Goal: Entertainment & Leisure: Consume media (video, audio)

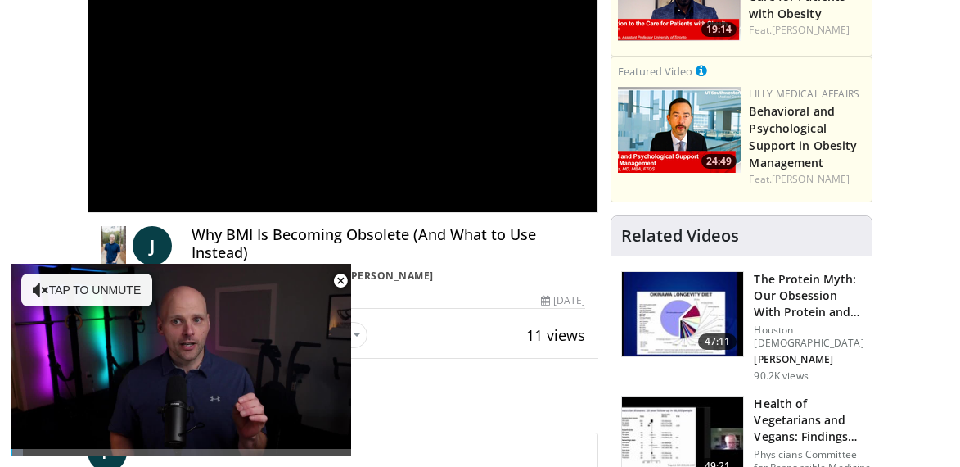
scroll to position [272, 0]
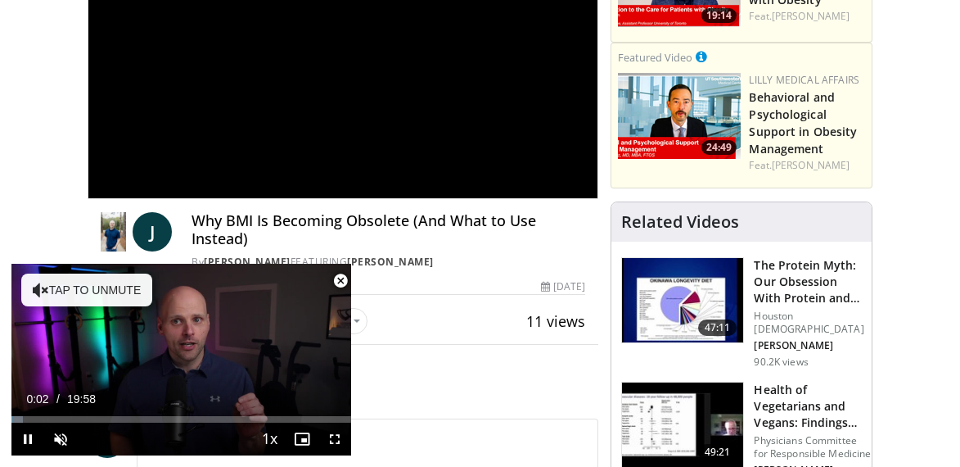
click at [350, 280] on span "Video Player" at bounding box center [340, 280] width 33 height 33
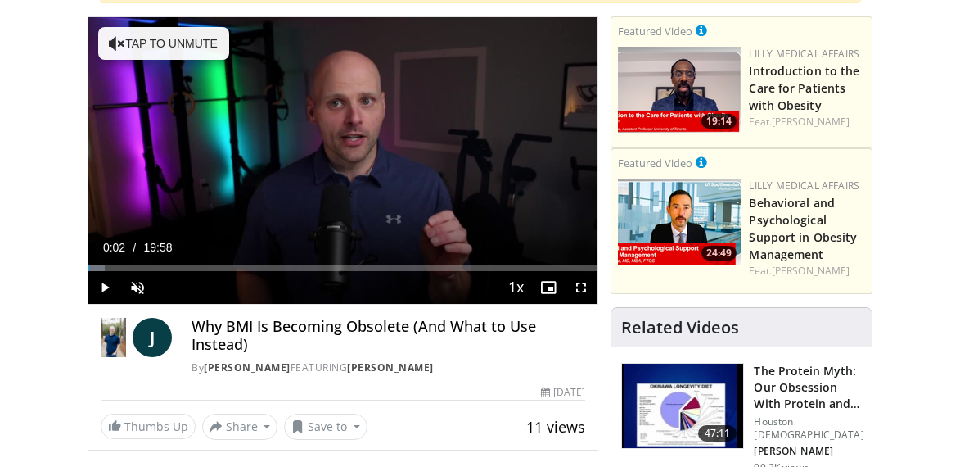
scroll to position [155, 0]
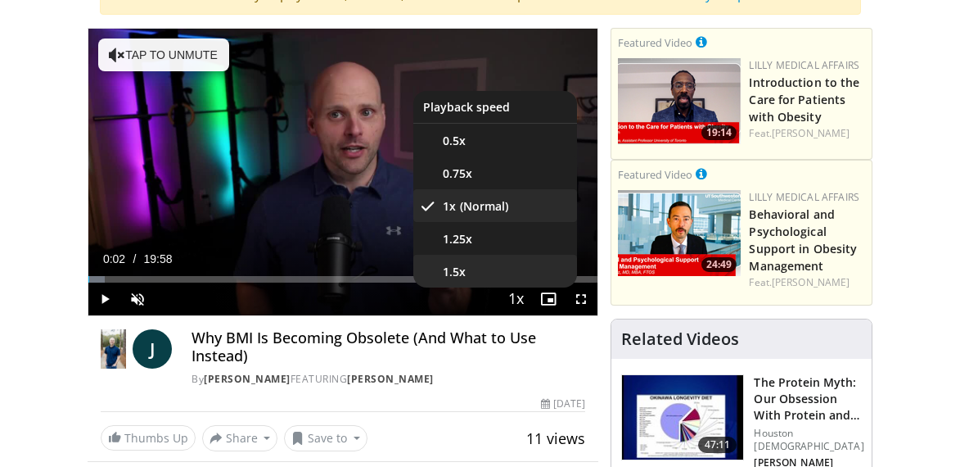
click at [459, 268] on span "1.5x" at bounding box center [454, 272] width 23 height 16
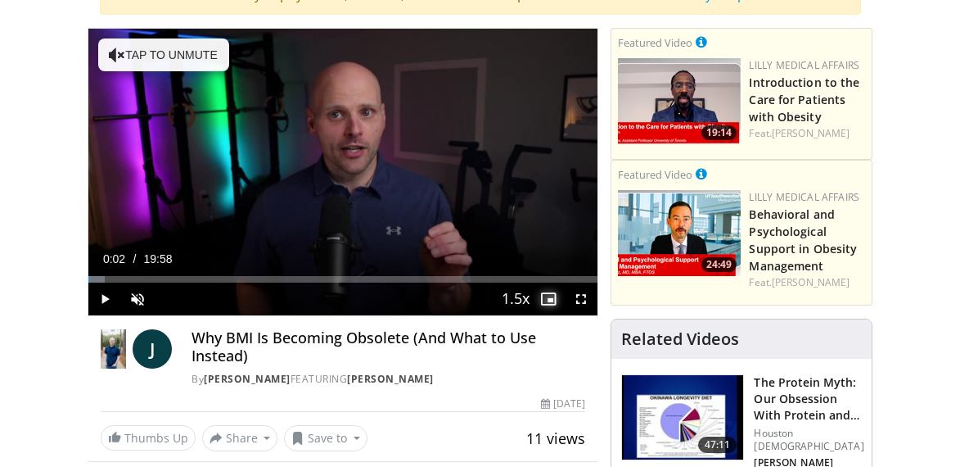
click at [548, 297] on span "Video Player" at bounding box center [548, 298] width 33 height 33
click at [549, 297] on span "Video Player" at bounding box center [548, 298] width 33 height 33
